Goal: Task Accomplishment & Management: Manage account settings

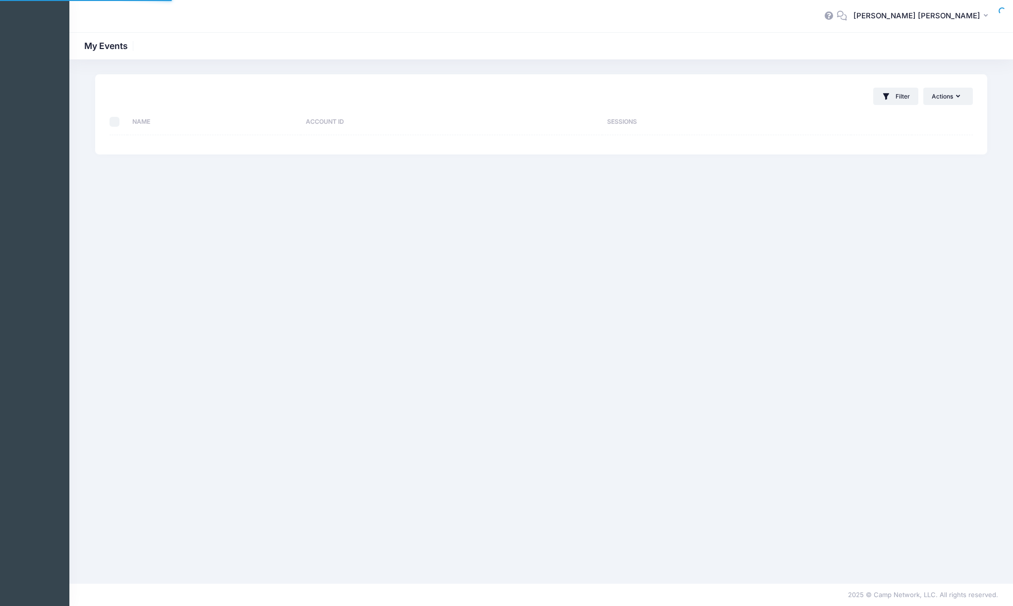
select select "10"
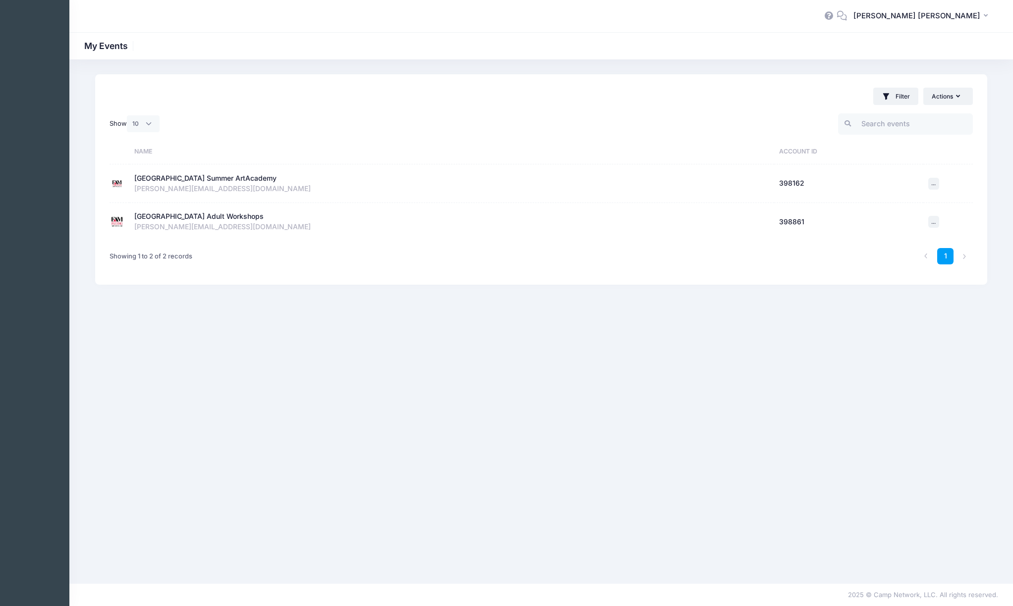
click at [230, 210] on td "[GEOGRAPHIC_DATA] Adult Workshops Active Account Id: 398861 [PERSON_NAME][EMAIL…" at bounding box center [451, 222] width 644 height 38
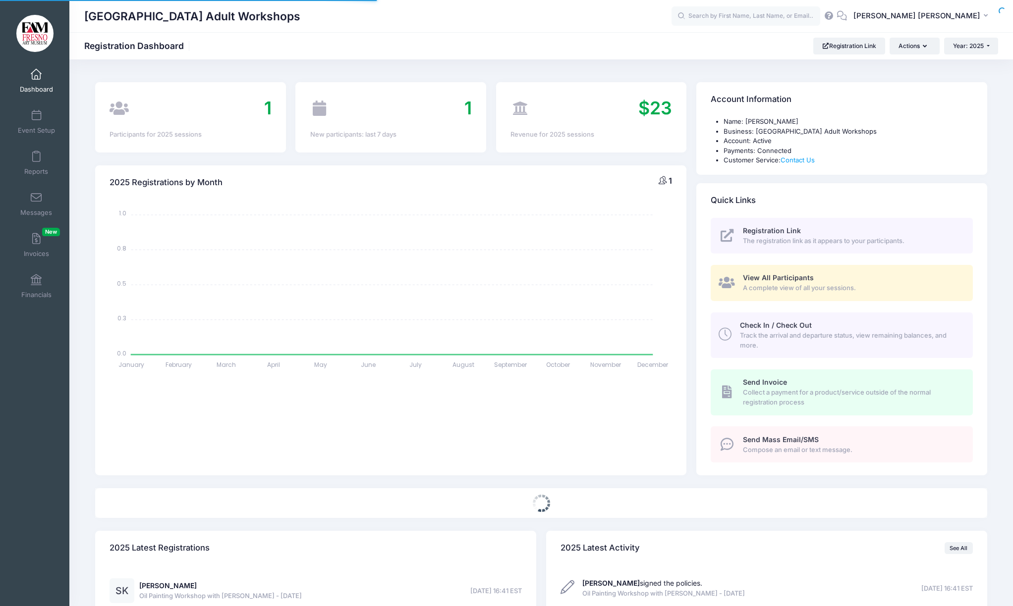
select select
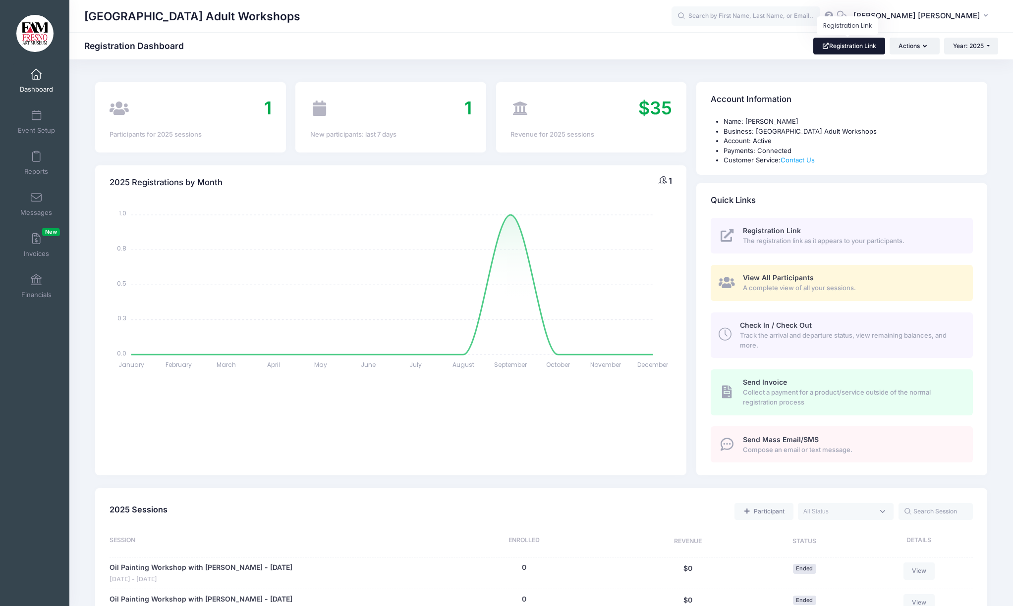
click at [831, 44] on link "Registration Link" at bounding box center [849, 46] width 72 height 17
